Goal: Entertainment & Leisure: Consume media (video, audio)

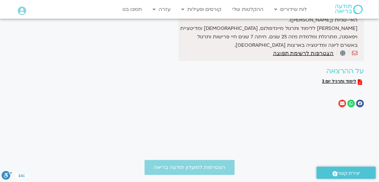
scroll to position [228, 0]
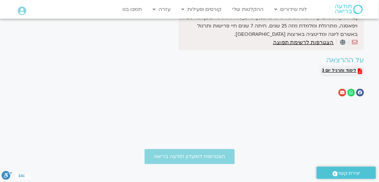
click at [341, 69] on span "לימוד ותרגיל יום 3" at bounding box center [339, 72] width 34 height 6
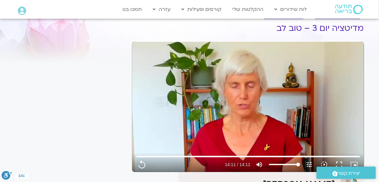
scroll to position [0, 0]
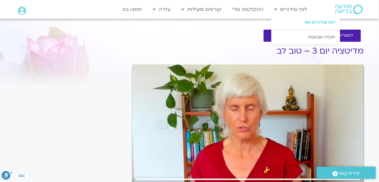
click at [318, 23] on link "לוח שידורים יומי" at bounding box center [306, 22] width 69 height 14
type input "851.4"
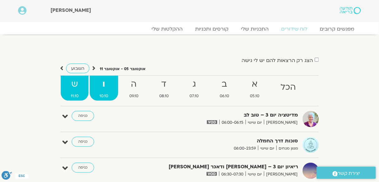
click at [71, 84] on strong "ש" at bounding box center [75, 84] width 28 height 14
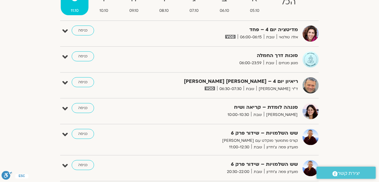
scroll to position [100, 0]
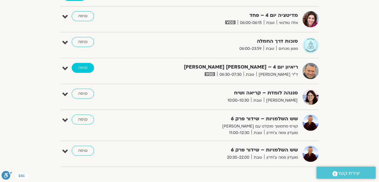
click at [81, 67] on link "כניסה" at bounding box center [83, 68] width 22 height 10
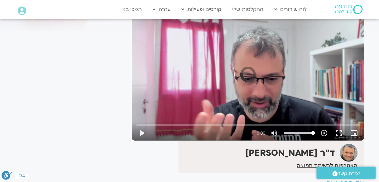
scroll to position [77, 0]
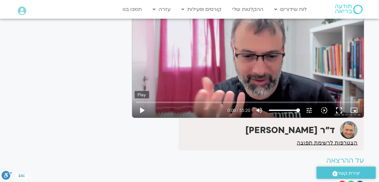
click at [142, 109] on button "play_arrow" at bounding box center [142, 110] width 15 height 15
type input "9.903374"
